Goal: Task Accomplishment & Management: Complete application form

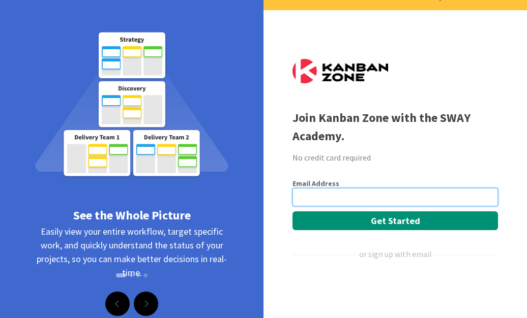
scroll to position [18, 0]
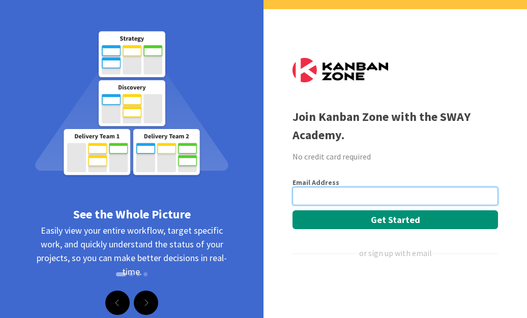
click at [386, 201] on input "email" at bounding box center [395, 196] width 206 height 18
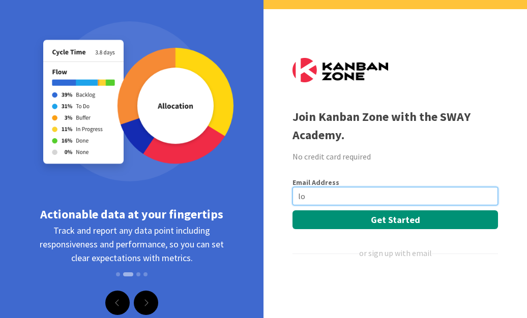
type input "l"
type input "[EMAIL_ADDRESS][DOMAIN_NAME]"
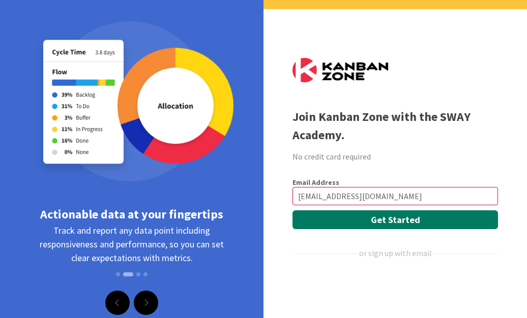
click at [416, 220] on button "Get Started" at bounding box center [395, 220] width 206 height 19
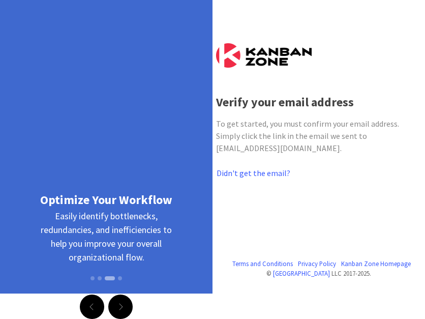
scroll to position [15, 0]
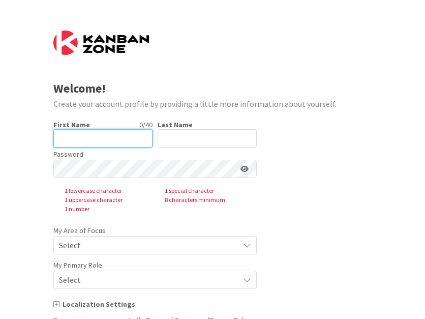
click at [113, 137] on input "text" at bounding box center [102, 138] width 99 height 18
type input "[PERSON_NAME]"
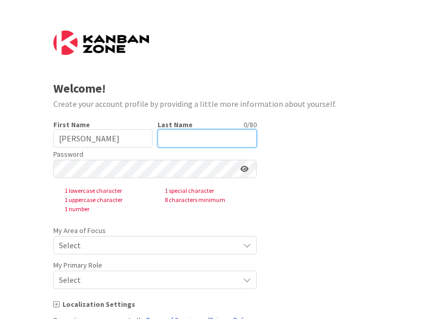
click at [188, 141] on input "text" at bounding box center [207, 138] width 99 height 18
type input "[PERSON_NAME]"
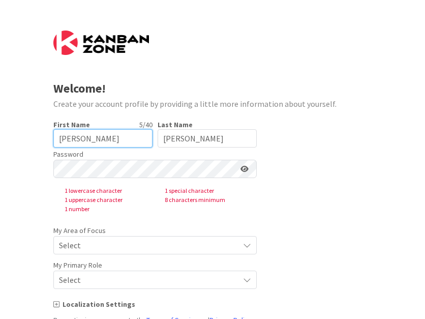
drag, startPoint x: 98, startPoint y: 137, endPoint x: 17, endPoint y: 126, distance: 81.6
click at [17, 126] on div "Welcome! Create your account profile by providing a little more information abo…" at bounding box center [212, 195] width 425 height 391
type input "[PERSON_NAME]"
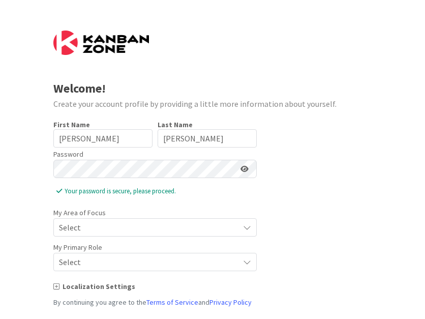
click at [152, 224] on span "Select" at bounding box center [146, 227] width 175 height 14
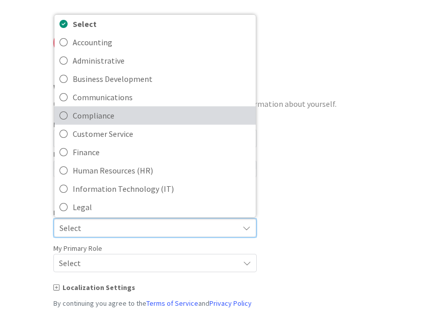
scroll to position [5, 0]
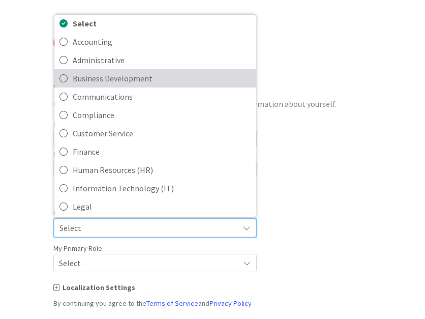
click at [154, 85] on span "Business Development" at bounding box center [162, 78] width 178 height 15
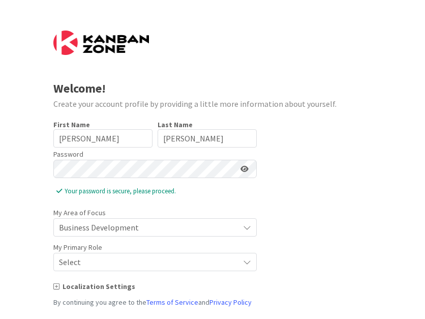
scroll to position [54, 0]
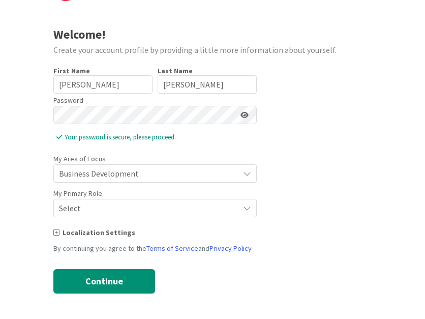
click at [156, 211] on span "Select" at bounding box center [146, 208] width 175 height 14
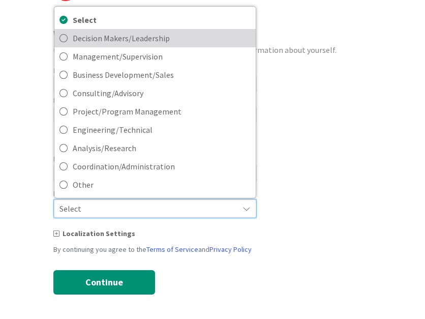
click at [152, 40] on span "Decision Makers/Leadership" at bounding box center [162, 38] width 178 height 15
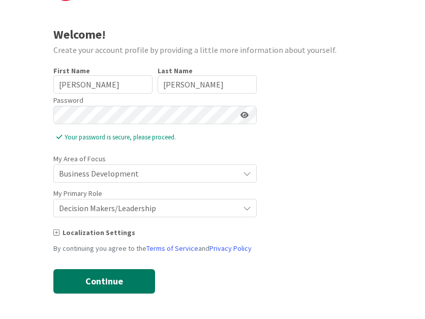
click at [121, 280] on button "Continue" at bounding box center [104, 281] width 102 height 24
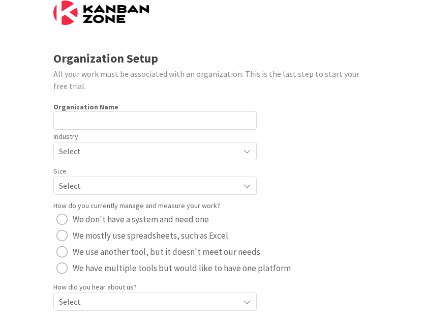
scroll to position [30, 0]
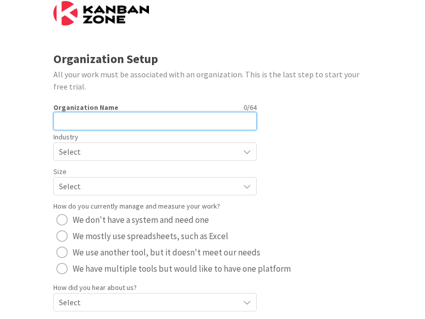
click at [100, 119] on input "text" at bounding box center [154, 121] width 203 height 18
type input "Riverwood"
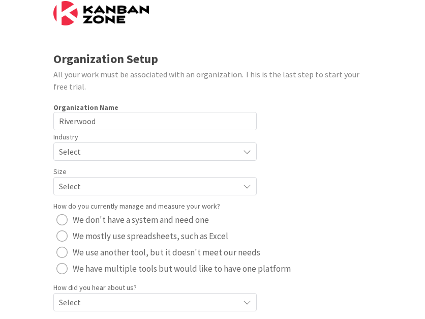
click at [292, 121] on form "Organization Setup All your work must be associated with an organization. This …" at bounding box center [212, 180] width 319 height 359
click at [139, 153] on span "Select" at bounding box center [146, 151] width 175 height 14
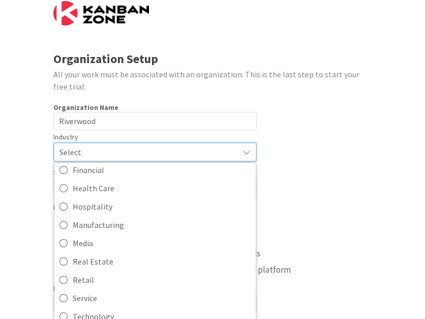
scroll to position [99, 0]
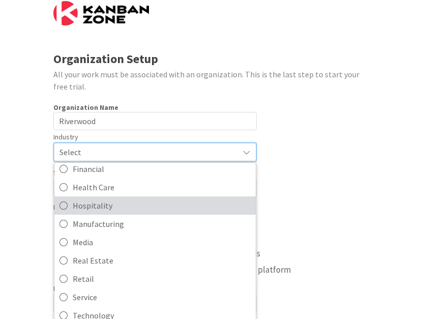
click at [107, 205] on span "Hospitality" at bounding box center [162, 205] width 178 height 15
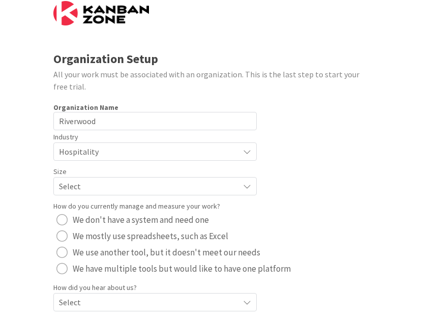
click at [149, 181] on span "Select" at bounding box center [146, 186] width 175 height 14
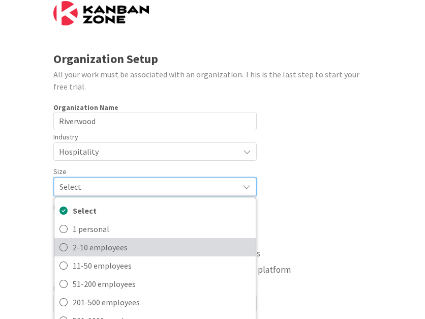
click at [171, 246] on span "2-10 employees" at bounding box center [162, 247] width 178 height 15
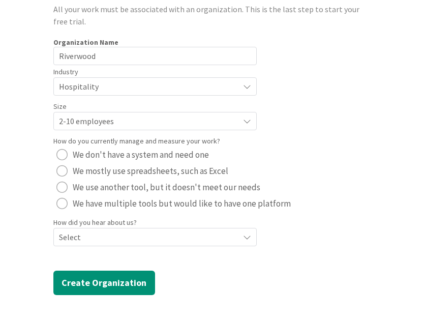
scroll to position [96, 0]
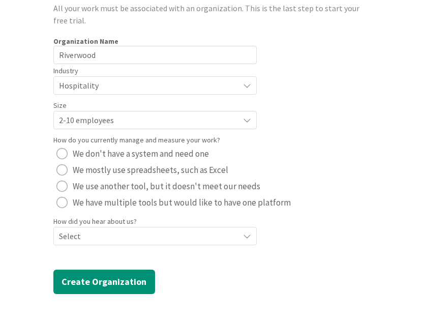
click at [166, 202] on span "We have multiple tools but would like to have one platform" at bounding box center [182, 202] width 218 height 15
click at [133, 238] on span "Select" at bounding box center [146, 236] width 175 height 14
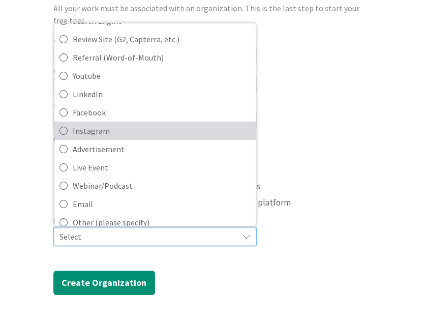
scroll to position [44, 0]
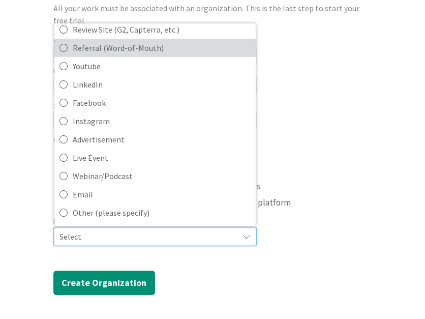
click at [140, 46] on span "Referral (Word-of-Mouth)" at bounding box center [162, 47] width 178 height 15
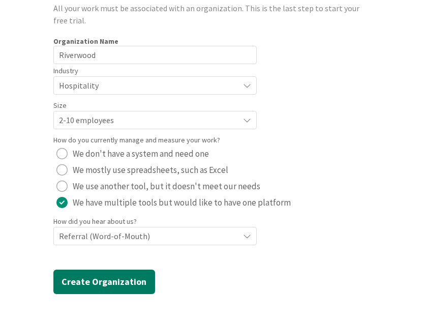
click at [127, 280] on button "Create Organization" at bounding box center [104, 282] width 102 height 24
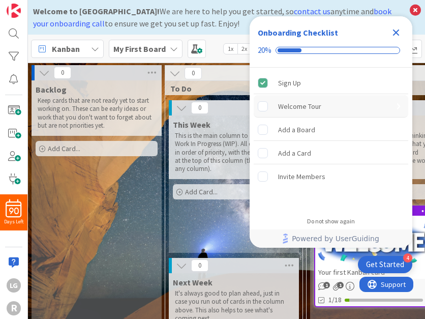
click at [292, 109] on div "Welcome Tour" at bounding box center [331, 106] width 155 height 22
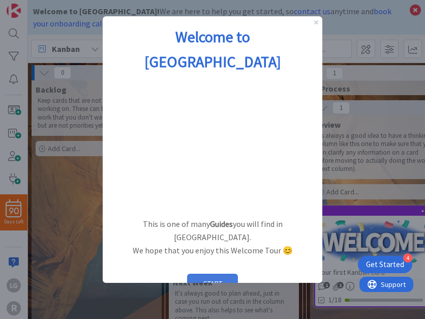
click at [210, 274] on button "START" at bounding box center [212, 283] width 51 height 19
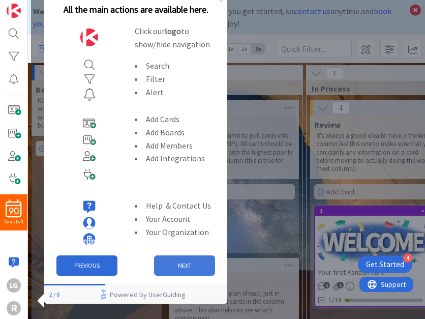
click at [182, 267] on button "NEXT" at bounding box center [184, 265] width 61 height 20
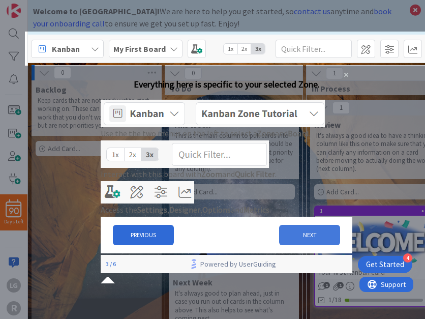
drag, startPoint x: 298, startPoint y: 278, endPoint x: 399, endPoint y: 345, distance: 121.1
click at [292, 245] on button "NEXT" at bounding box center [309, 235] width 61 height 20
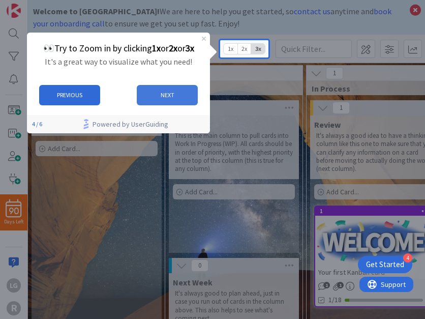
click at [168, 96] on button "NEXT" at bounding box center [167, 94] width 61 height 20
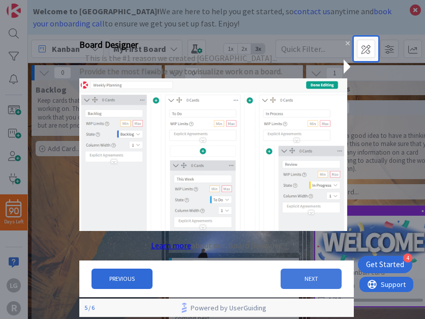
click at [292, 289] on button "NEXT" at bounding box center [311, 279] width 61 height 20
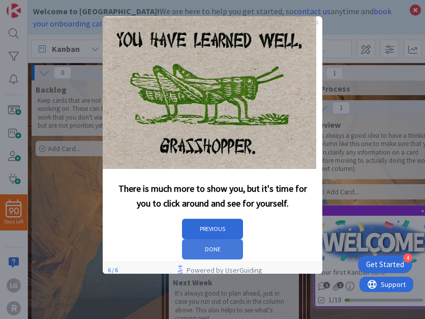
click at [243, 239] on button "DONE" at bounding box center [212, 249] width 61 height 20
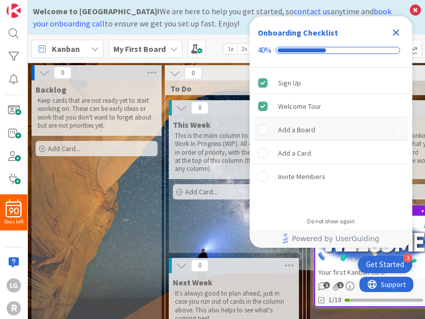
click at [292, 129] on div "Add a Board" at bounding box center [296, 130] width 37 height 12
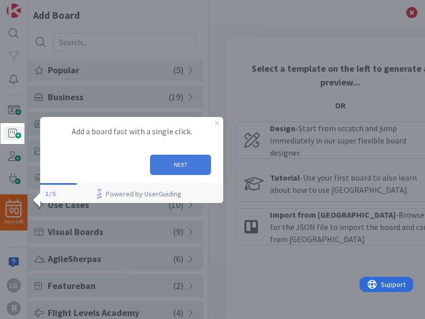
click at [185, 165] on button "NEXT" at bounding box center [180, 164] width 61 height 20
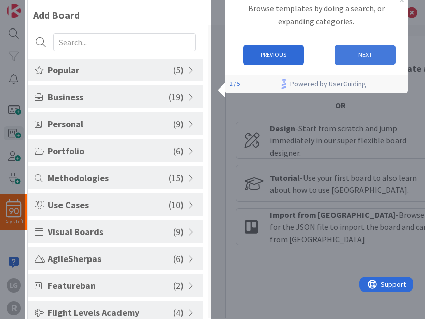
click at [367, 57] on button "NEXT" at bounding box center [365, 55] width 61 height 20
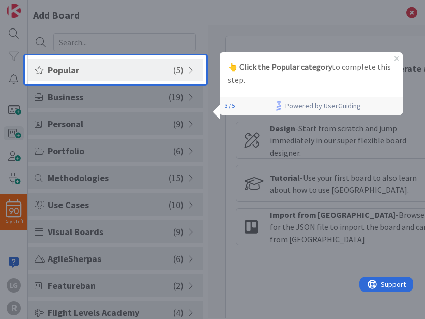
click at [103, 96] on div at bounding box center [116, 201] width 182 height 235
click at [134, 46] on div at bounding box center [116, 27] width 182 height 55
click at [325, 32] on div at bounding box center [316, 159] width 219 height 319
click at [396, 57] on icon "Close Preview" at bounding box center [397, 58] width 4 height 4
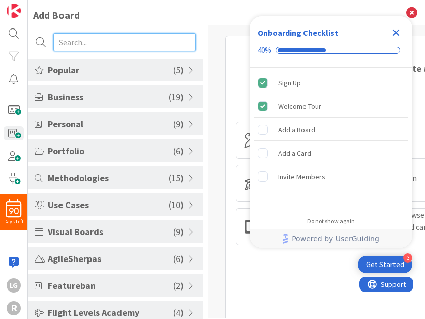
click at [165, 36] on input "text" at bounding box center [124, 42] width 142 height 18
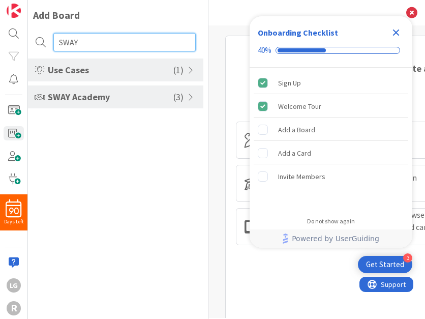
type input "SWAY"
click at [55, 94] on span "SWAY Academy" at bounding box center [111, 97] width 126 height 14
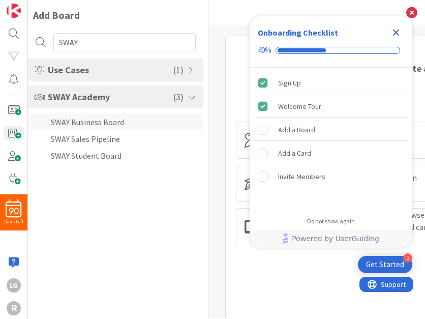
click at [86, 124] on li "SWAY Business Board" at bounding box center [115, 121] width 175 height 17
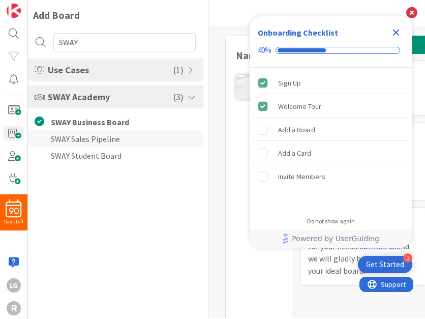
click at [118, 142] on li "SWAY Sales Pipeline" at bounding box center [115, 138] width 175 height 17
click at [114, 148] on li "SWAY Student Board" at bounding box center [115, 155] width 175 height 17
click at [112, 124] on li "SWAY Business Board" at bounding box center [115, 121] width 175 height 17
click at [112, 157] on li "SWAY Student Board" at bounding box center [115, 155] width 175 height 17
click at [124, 125] on li "SWAY Business Board" at bounding box center [115, 121] width 175 height 17
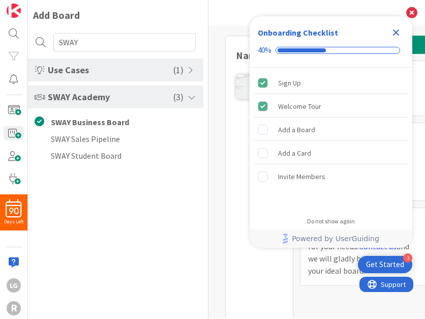
drag, startPoint x: 369, startPoint y: 32, endPoint x: 373, endPoint y: 53, distance: 22.2
click at [373, 53] on div "Onboarding Checklist 40%" at bounding box center [331, 41] width 163 height 51
click at [397, 31] on icon "Close Checklist" at bounding box center [396, 33] width 7 height 7
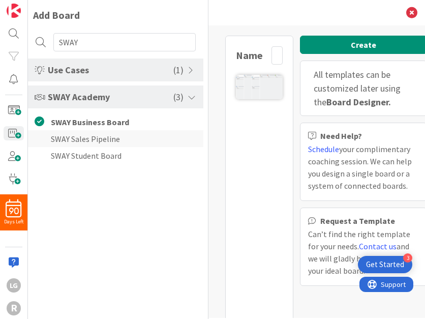
click at [115, 136] on li "SWAY Sales Pipeline" at bounding box center [115, 138] width 175 height 17
click at [112, 152] on li "SWAY Student Board" at bounding box center [115, 155] width 175 height 17
click at [112, 128] on li "SWAY Business Board" at bounding box center [115, 121] width 175 height 17
type input "SWAY Business Board"
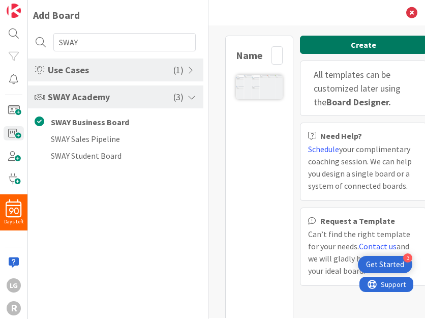
click at [364, 47] on button "Create" at bounding box center [363, 45] width 127 height 18
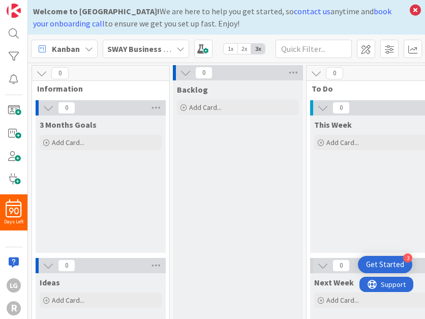
drag, startPoint x: 423, startPoint y: 19, endPoint x: 443, endPoint y: 21, distance: 19.9
click at [425, 21] on html "3 Get Started 90 Days Left LG R Welcome to [GEOGRAPHIC_DATA]! We are here to he…" at bounding box center [212, 159] width 425 height 319
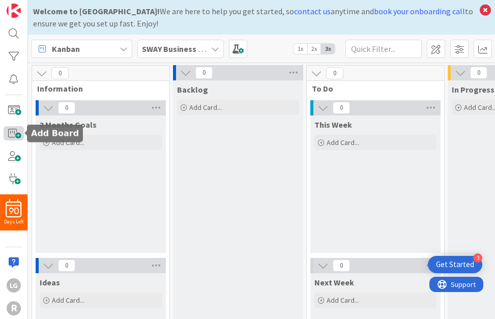
click at [13, 133] on span at bounding box center [14, 133] width 20 height 15
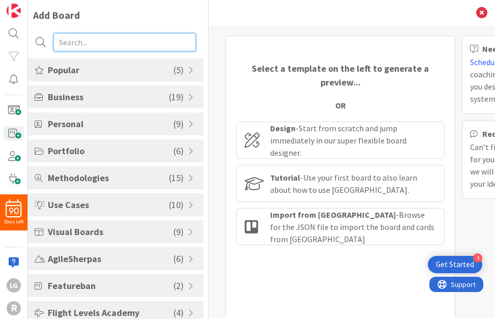
click at [103, 43] on input "text" at bounding box center [124, 42] width 142 height 18
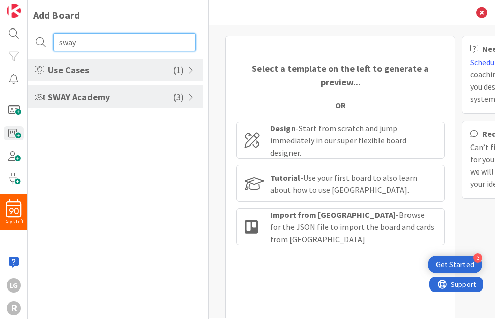
type input "sway"
click at [137, 91] on span "SWAY Academy" at bounding box center [111, 97] width 126 height 14
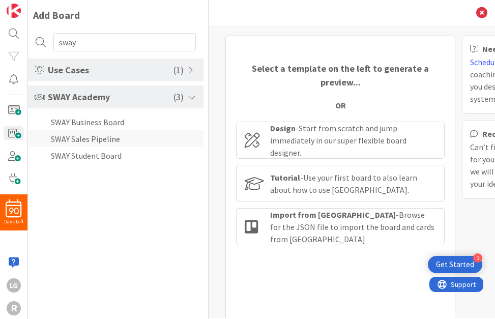
click at [115, 142] on li "SWAY Sales Pipeline" at bounding box center [115, 138] width 175 height 17
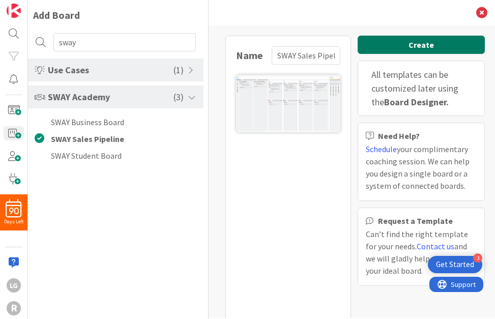
click at [425, 48] on button "Create" at bounding box center [421, 45] width 127 height 18
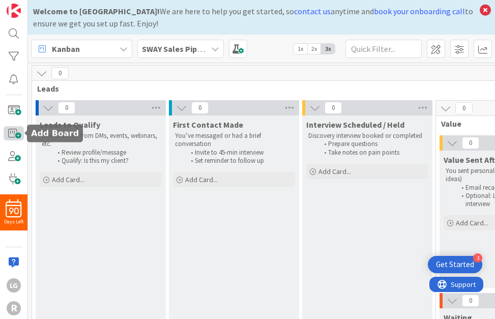
click at [13, 133] on span at bounding box center [14, 133] width 20 height 15
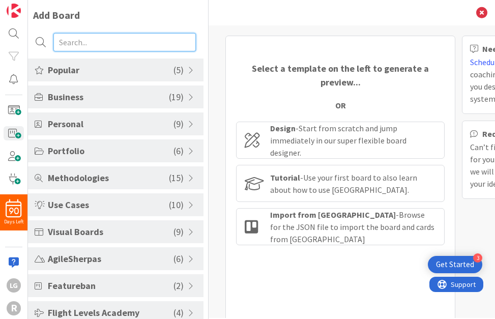
click at [123, 43] on input "text" at bounding box center [124, 42] width 142 height 18
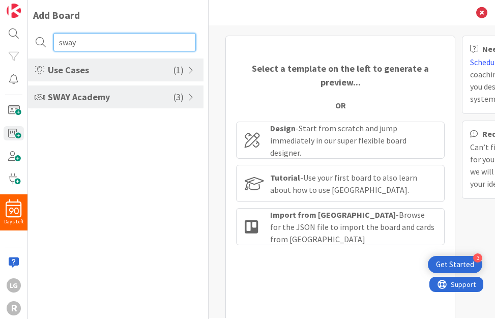
type input "sway"
click at [132, 98] on span "SWAY Academy" at bounding box center [111, 97] width 126 height 14
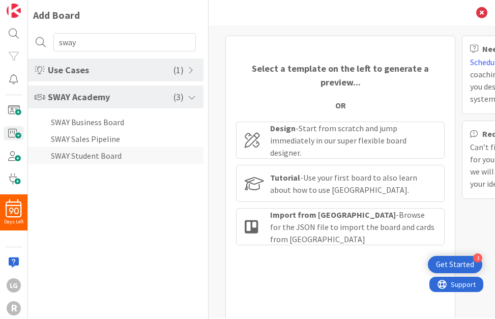
click at [114, 158] on li "SWAY Student Board" at bounding box center [115, 155] width 175 height 17
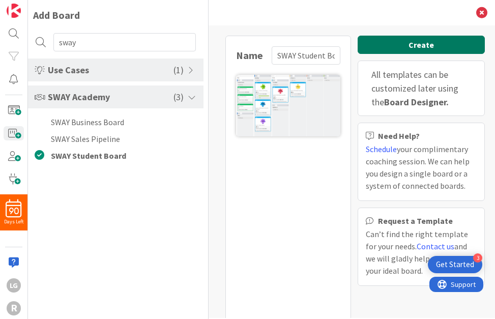
click at [425, 44] on button "Create" at bounding box center [421, 45] width 127 height 18
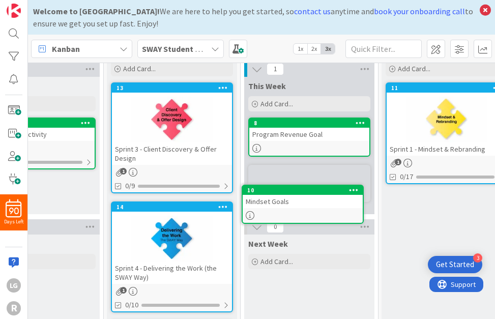
scroll to position [42, 66]
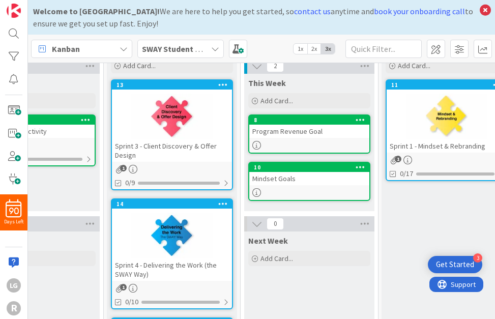
click at [312, 53] on div "1x 2x 3x" at bounding box center [314, 48] width 42 height 11
click at [314, 51] on span "2x" at bounding box center [314, 49] width 14 height 10
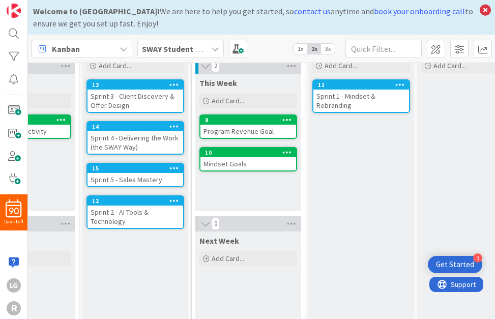
click at [302, 50] on span "1x" at bounding box center [301, 49] width 14 height 10
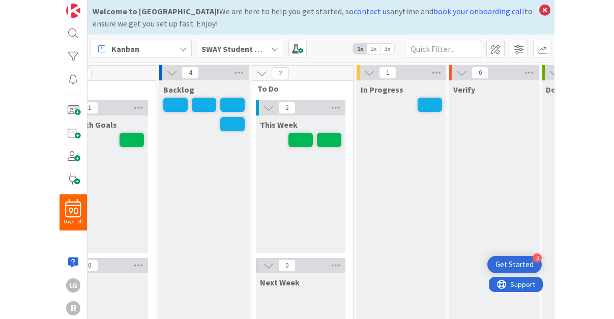
scroll to position [0, 0]
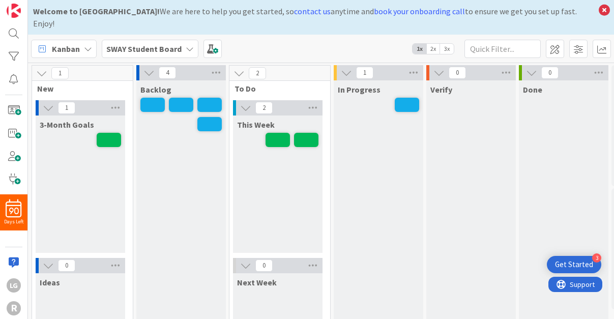
click at [425, 44] on span "2x" at bounding box center [433, 49] width 14 height 10
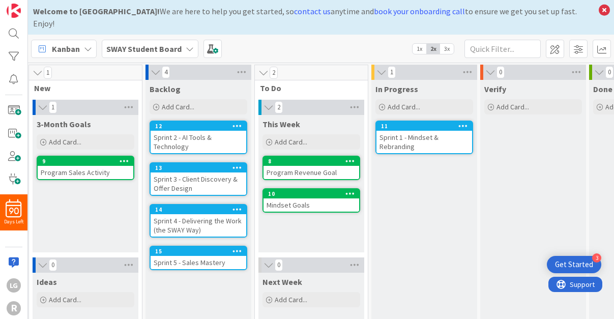
scroll to position [0, 3]
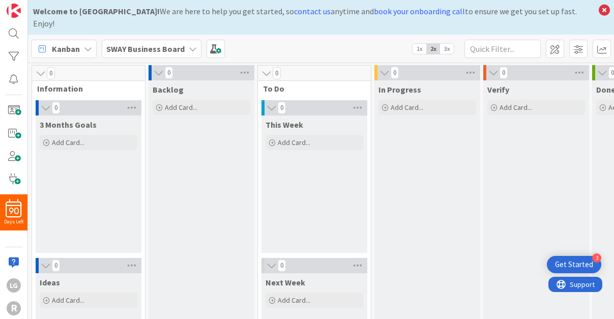
click at [194, 40] on div "SWAY Business Board" at bounding box center [152, 49] width 100 height 18
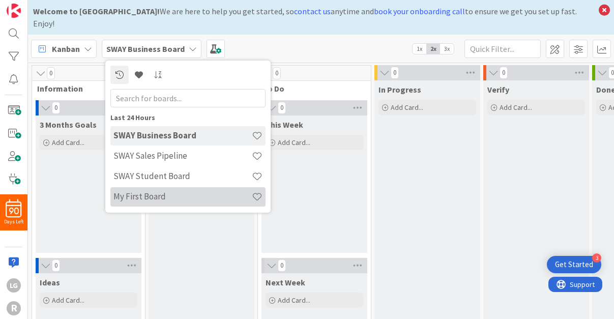
click at [165, 191] on h4 "My First Board" at bounding box center [182, 196] width 138 height 10
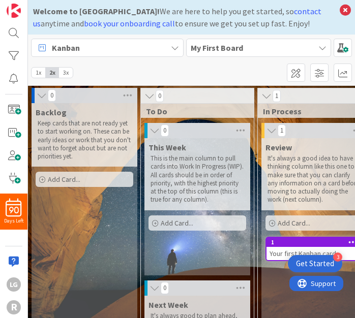
click at [250, 43] on span "My First Board" at bounding box center [253, 48] width 124 height 12
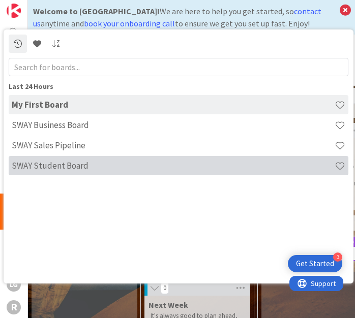
click at [107, 166] on h4 "SWAY Student Board" at bounding box center [173, 166] width 323 height 10
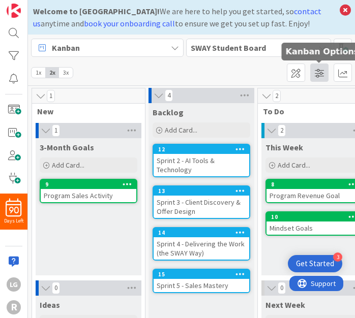
click at [319, 75] on span at bounding box center [319, 73] width 18 height 18
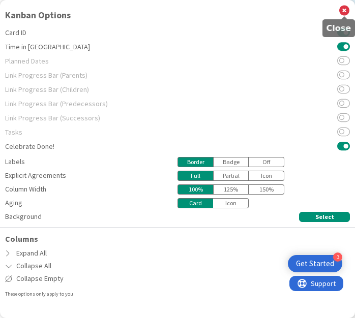
click at [343, 11] on icon at bounding box center [344, 10] width 10 height 11
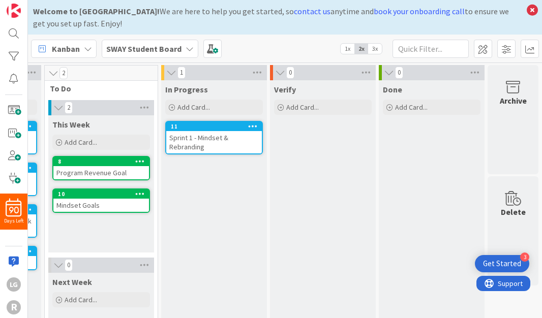
scroll to position [0, 213]
click at [12, 114] on span at bounding box center [14, 110] width 20 height 15
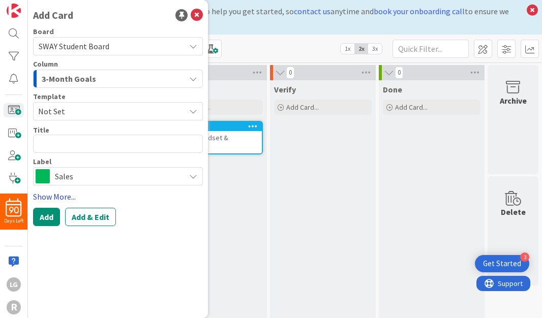
click at [65, 197] on link "Show More..." at bounding box center [118, 197] width 170 height 12
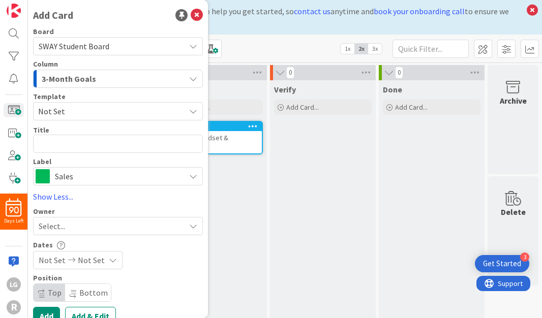
scroll to position [15, 0]
